Goal: Task Accomplishment & Management: Use online tool/utility

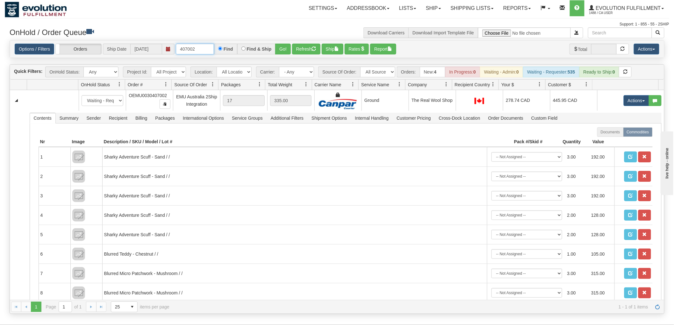
click at [201, 50] on input "407002" at bounding box center [195, 49] width 38 height 11
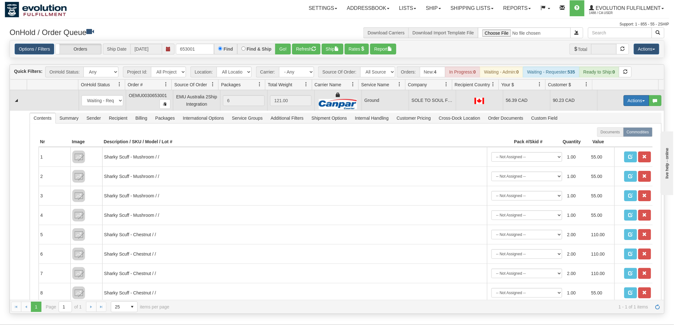
click at [630, 104] on button "Actions" at bounding box center [636, 100] width 25 height 11
click at [614, 136] on link "Ship" at bounding box center [623, 138] width 51 height 8
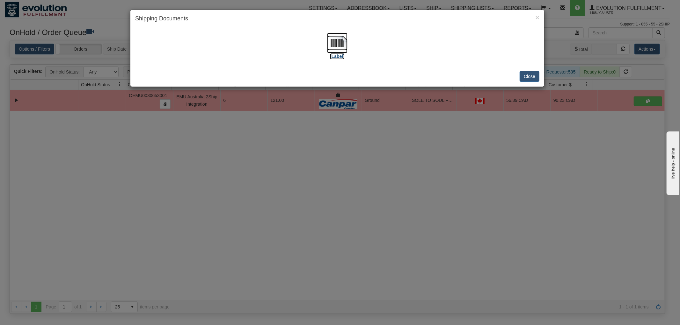
click at [340, 40] on img at bounding box center [337, 43] width 20 height 20
click at [525, 76] on button "Close" at bounding box center [529, 76] width 20 height 11
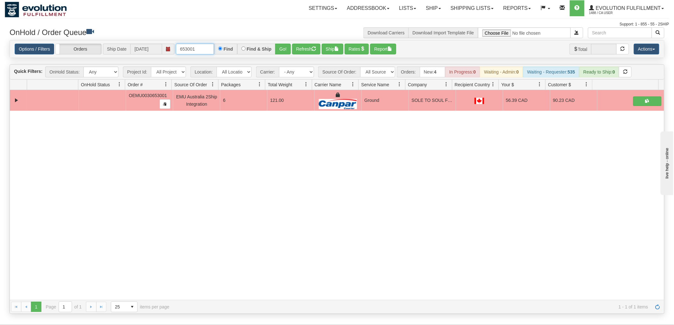
click at [189, 48] on input "653001" at bounding box center [195, 49] width 38 height 11
type input "654001"
click at [285, 48] on button "Go!" at bounding box center [283, 49] width 16 height 11
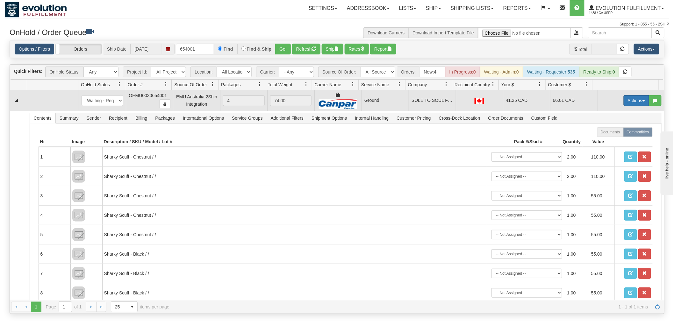
click at [635, 102] on button "Actions" at bounding box center [636, 100] width 25 height 11
click at [608, 135] on span "Ship" at bounding box center [610, 137] width 13 height 5
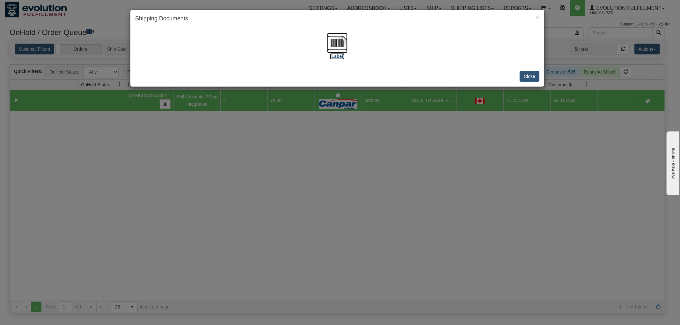
click at [333, 40] on img at bounding box center [337, 43] width 20 height 20
click at [528, 77] on button "Close" at bounding box center [529, 76] width 20 height 11
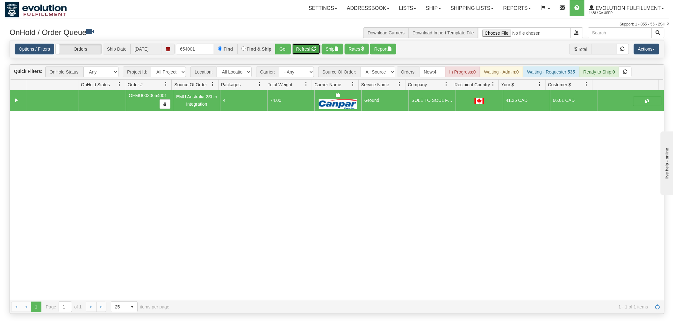
click at [300, 46] on button "Refresh" at bounding box center [306, 49] width 28 height 11
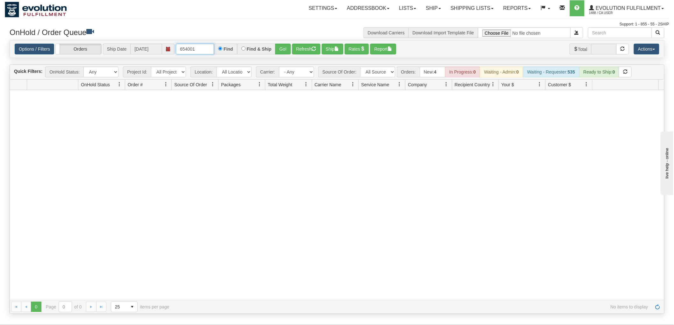
click at [203, 52] on input "654001" at bounding box center [195, 49] width 38 height 11
